Goal: Task Accomplishment & Management: Manage account settings

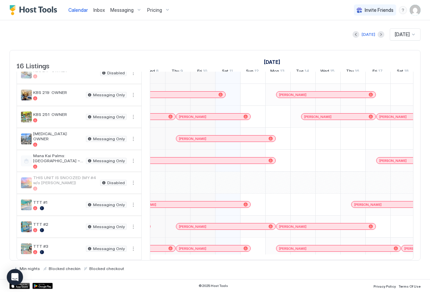
click at [203, 224] on div "[PERSON_NAME]" at bounding box center [226, 226] width 94 height 4
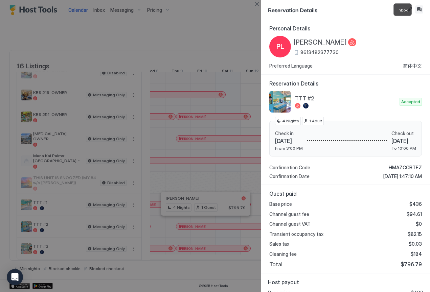
click at [419, 9] on button "Inbox" at bounding box center [419, 9] width 8 height 8
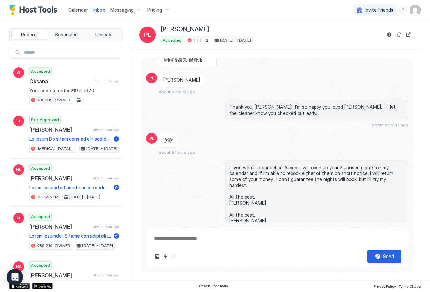
scroll to position [1276, 0]
click at [384, 243] on div "Scheduled Messages" at bounding box center [377, 246] width 46 height 7
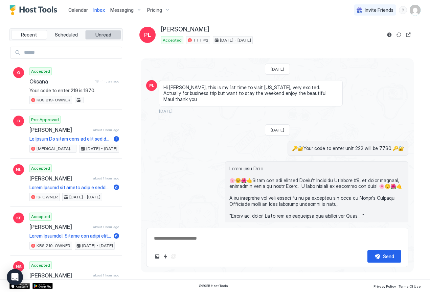
scroll to position [0, 0]
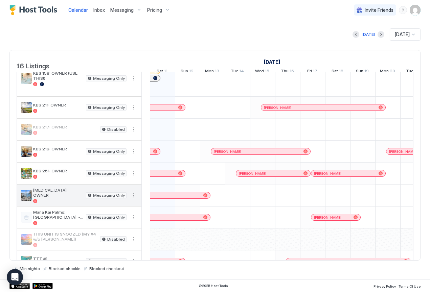
scroll to position [119, 0]
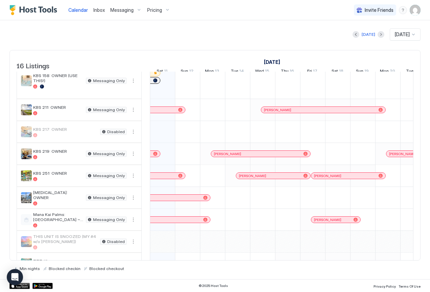
click at [157, 156] on div "[PERSON_NAME]" at bounding box center [60, 154] width 199 height 4
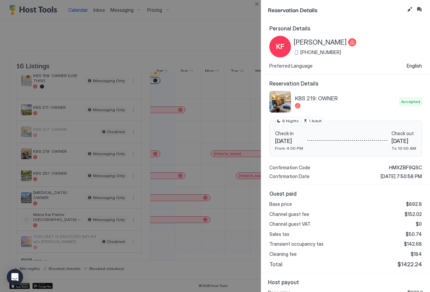
click at [135, 34] on div at bounding box center [215, 146] width 430 height 292
click at [109, 115] on div at bounding box center [215, 146] width 430 height 292
click at [136, 56] on div at bounding box center [215, 146] width 430 height 292
click at [60, 161] on div at bounding box center [215, 146] width 430 height 292
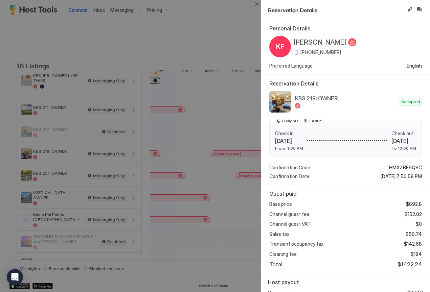
click at [60, 161] on div at bounding box center [215, 146] width 430 height 292
click at [60, 84] on div at bounding box center [215, 146] width 430 height 292
click at [56, 114] on div at bounding box center [215, 146] width 430 height 292
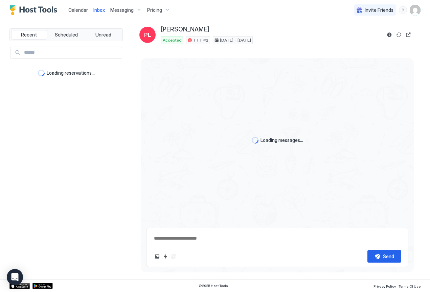
type textarea "*"
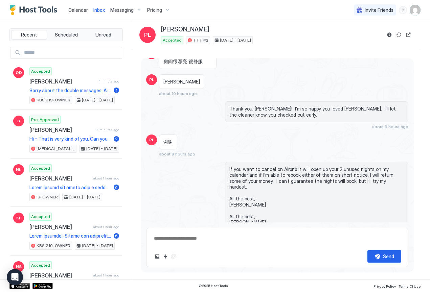
click at [123, 12] on span "Messaging" at bounding box center [121, 10] width 23 height 6
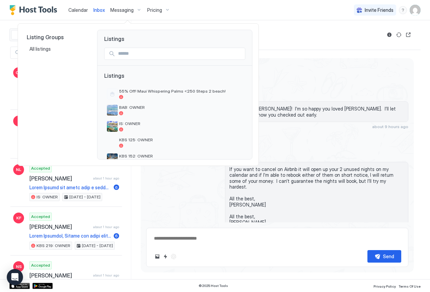
click at [77, 13] on div at bounding box center [215, 146] width 430 height 292
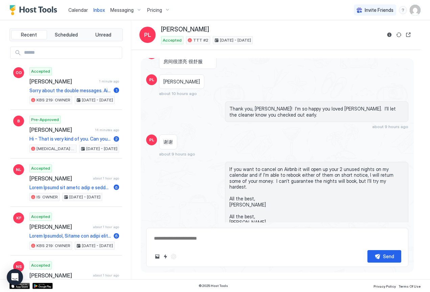
click at [77, 10] on span "Calendar" at bounding box center [78, 10] width 20 height 6
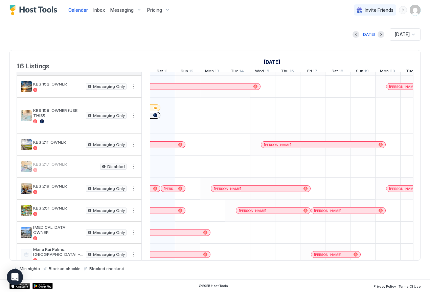
scroll to position [84, 0]
